Goal: Find specific page/section

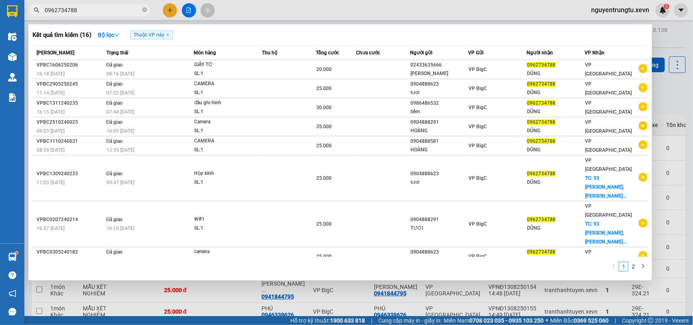
scroll to position [7, 0]
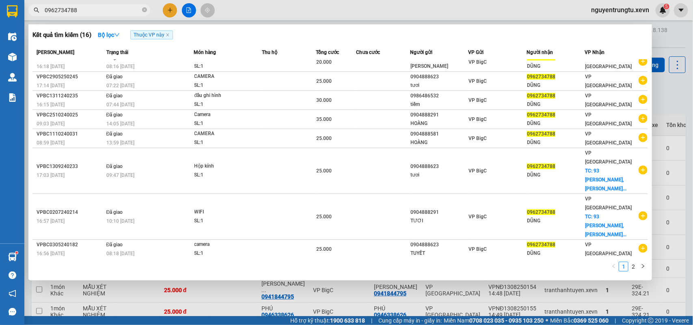
click at [663, 114] on div at bounding box center [346, 162] width 693 height 325
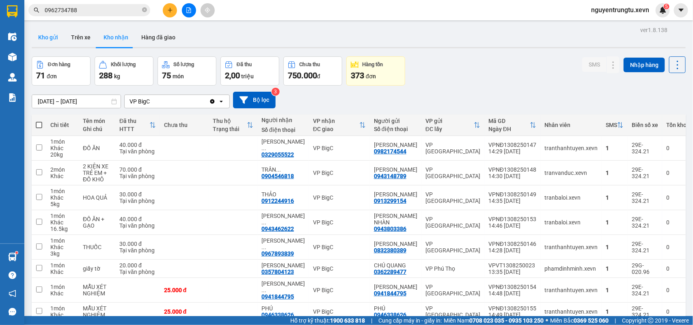
click at [43, 28] on button "Kho gửi" at bounding box center [48, 38] width 33 height 20
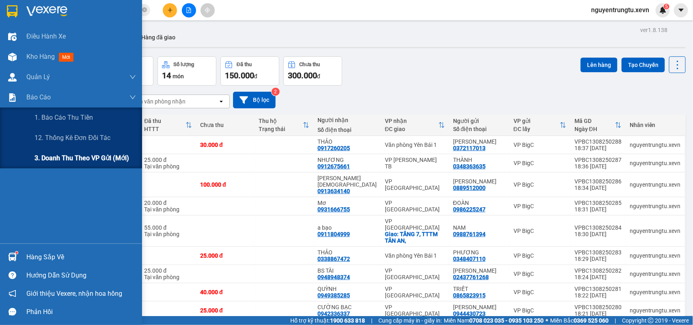
click at [50, 155] on span "3. Doanh Thu theo VP Gửi (mới)" at bounding box center [82, 158] width 95 height 10
